Goal: Information Seeking & Learning: Learn about a topic

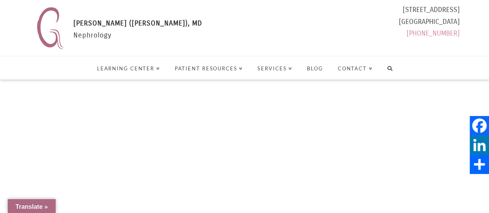
select select "Language Translate Widget"
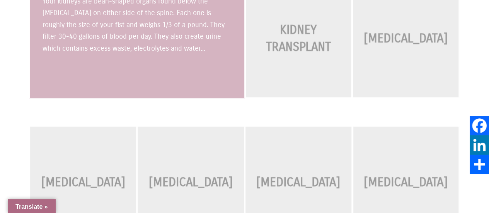
scroll to position [815, 0]
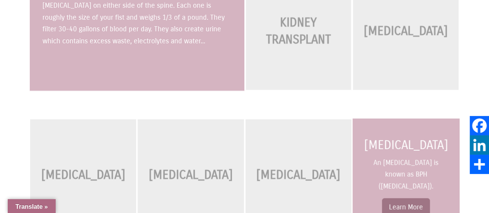
click at [438, 144] on h4 "[MEDICAL_DATA]" at bounding box center [405, 145] width 85 height 17
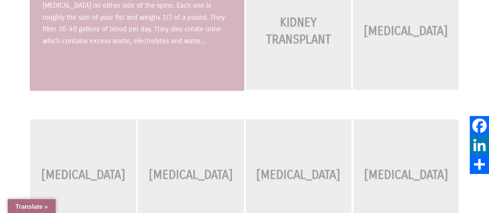
click at [431, 156] on div "[MEDICAL_DATA]" at bounding box center [405, 176] width 105 height 41
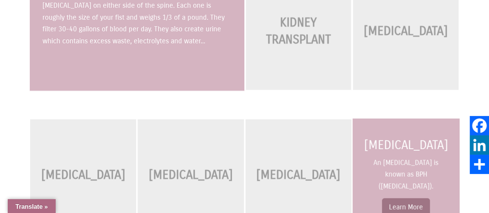
click at [404, 199] on link "Learn More" at bounding box center [406, 207] width 48 height 19
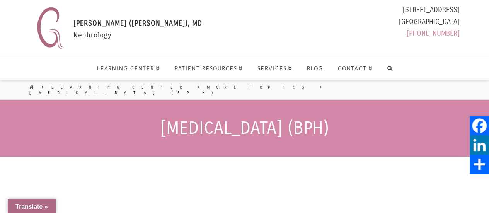
select select "Language Translate Widget"
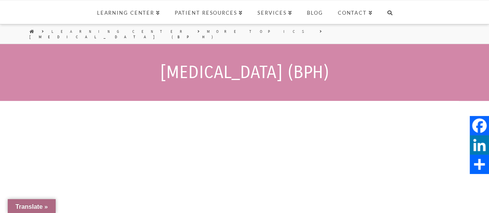
scroll to position [53, 0]
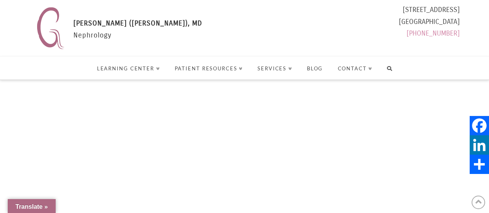
scroll to position [815, 0]
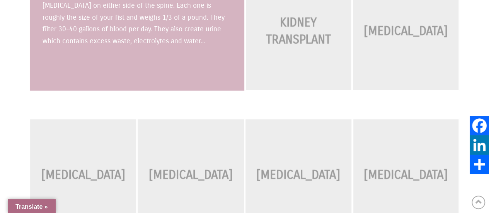
select select "Language Translate Widget"
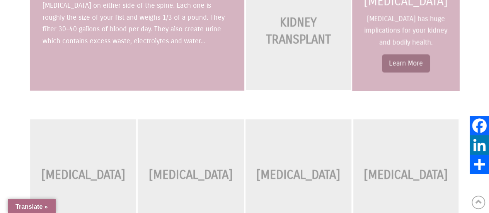
click at [421, 27] on p "[MEDICAL_DATA] has huge implications for your kidney and bodily health." at bounding box center [406, 31] width 86 height 36
click at [406, 54] on link "Learn More" at bounding box center [405, 63] width 48 height 19
click at [418, 54] on link "Learn More" at bounding box center [405, 63] width 48 height 19
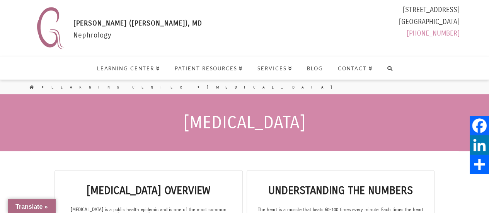
select select "Language Translate Widget"
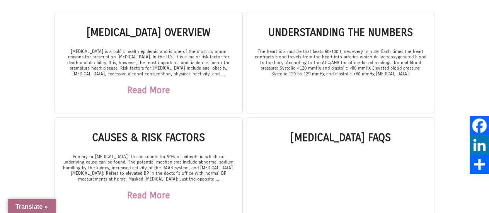
scroll to position [157, 0]
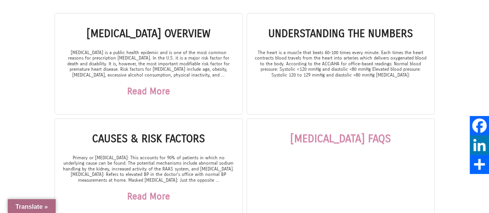
click at [387, 136] on link "[MEDICAL_DATA] FAQs" at bounding box center [340, 138] width 100 height 13
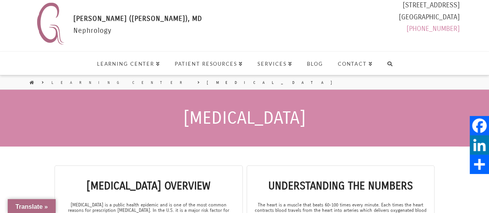
scroll to position [0, 0]
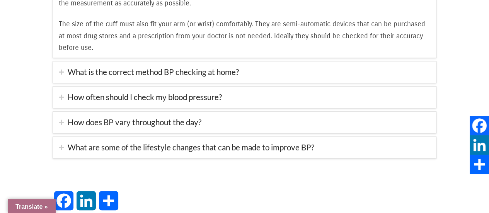
scroll to position [215, 0]
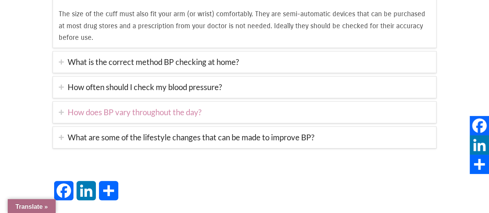
click at [189, 103] on link "How does BP vary throughout the day?" at bounding box center [244, 112] width 383 height 21
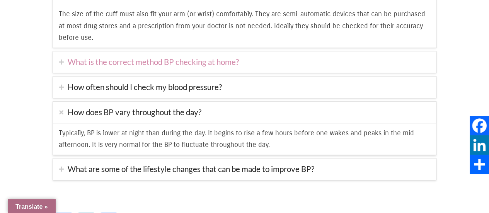
click at [205, 57] on link "What is the correct method BP checking at home?" at bounding box center [244, 61] width 383 height 21
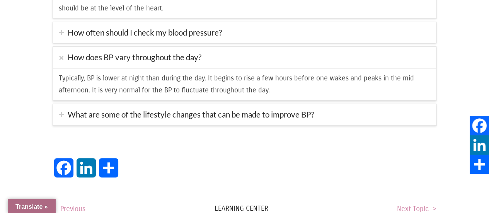
scroll to position [327, 0]
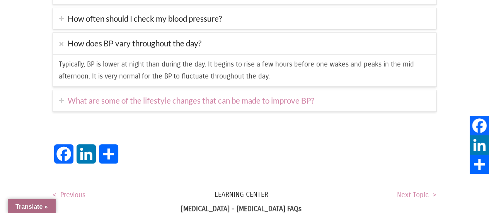
click at [281, 94] on link "What are some of the lifestyle changes that can be made to improve BP?" at bounding box center [244, 100] width 383 height 21
